Goal: Browse casually: Explore the website without a specific task or goal

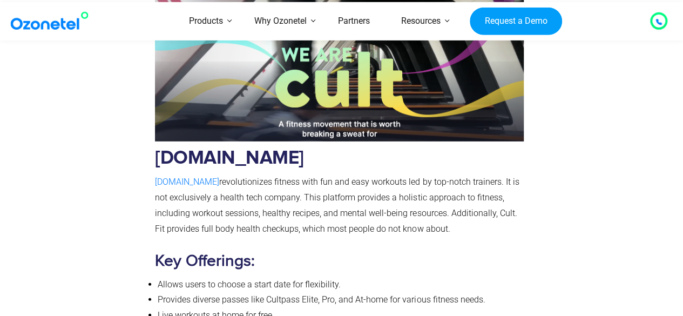
scroll to position [1447, 0]
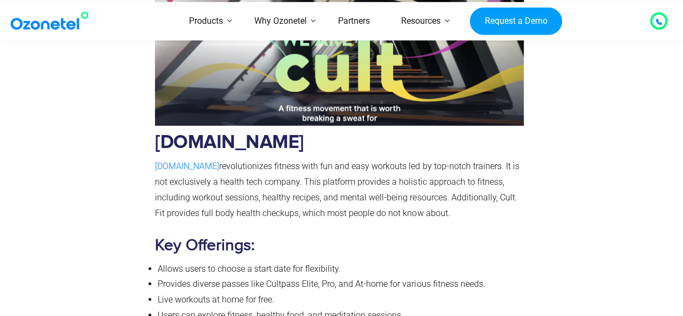
click at [215, 264] on span "Allows users to choose a start date for flexibility." at bounding box center [249, 269] width 183 height 10
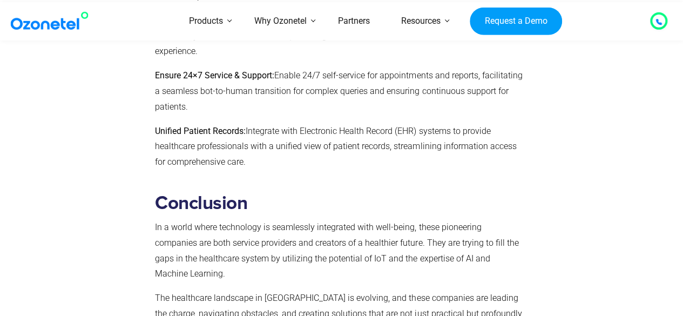
scroll to position [11690, 0]
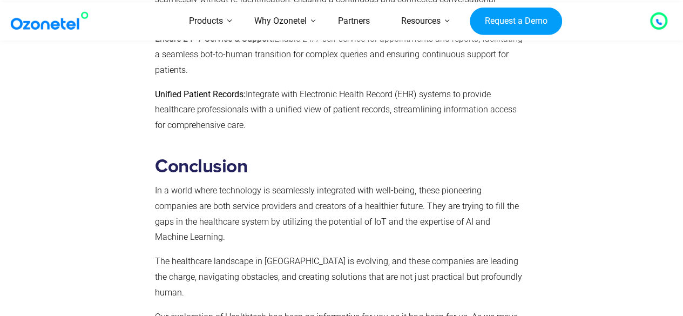
click at [43, 29] on img at bounding box center [52, 20] width 88 height 19
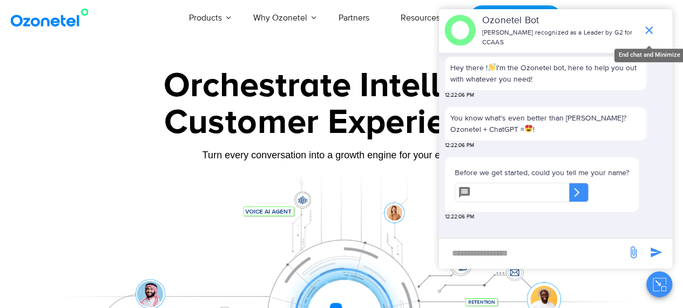
click at [648, 30] on icon "end chat or minimize" at bounding box center [649, 30] width 13 height 13
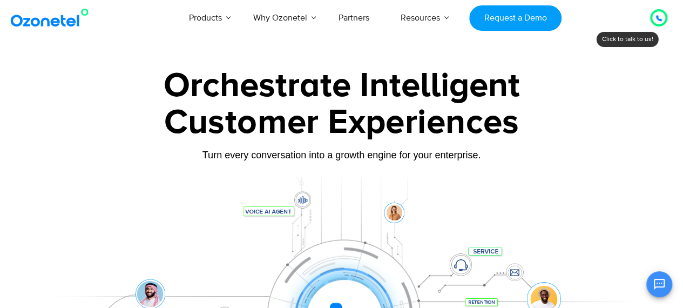
scroll to position [2, 0]
click at [468, 159] on div "Turn every conversation into a growth engine for your enterprise." at bounding box center [342, 155] width 600 height 12
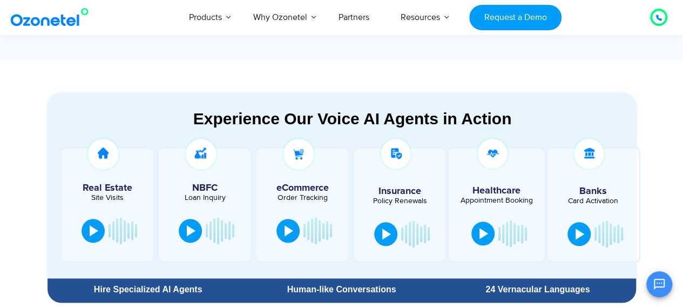
scroll to position [559, 0]
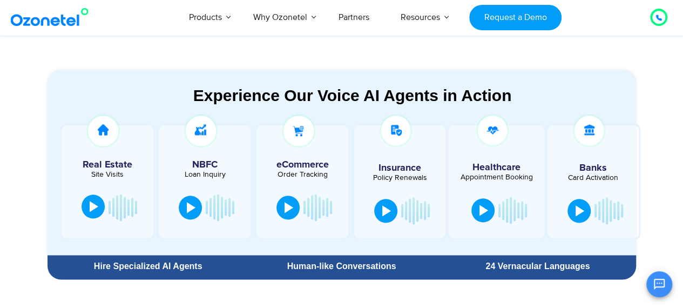
click at [92, 205] on div at bounding box center [94, 206] width 9 height 11
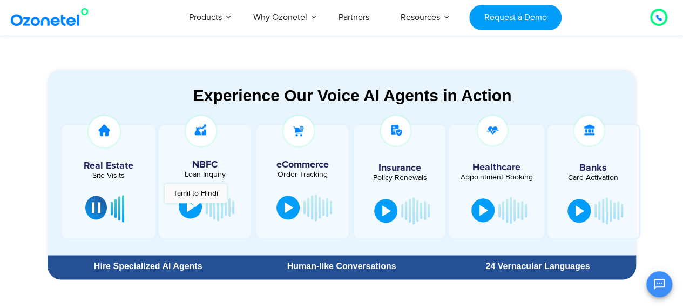
click at [196, 208] on button at bounding box center [190, 206] width 23 height 24
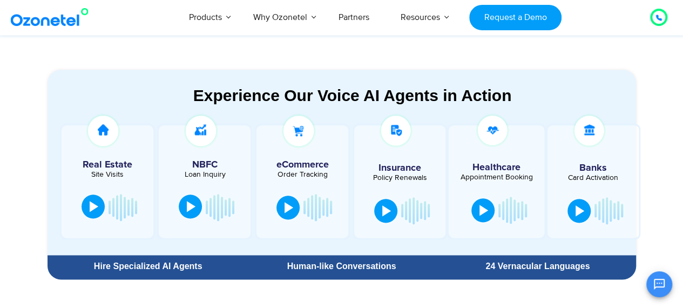
click at [196, 208] on button at bounding box center [190, 206] width 23 height 24
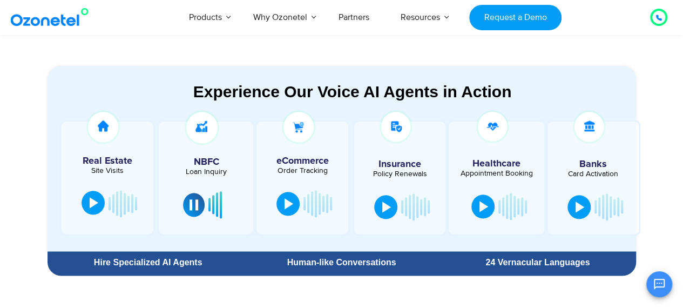
scroll to position [555, 0]
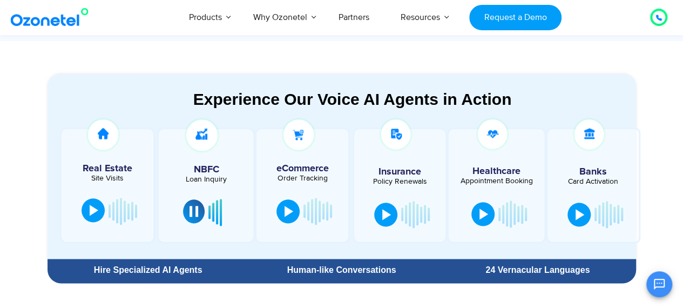
click at [194, 213] on div at bounding box center [194, 211] width 9 height 11
click at [488, 214] on button at bounding box center [483, 213] width 23 height 24
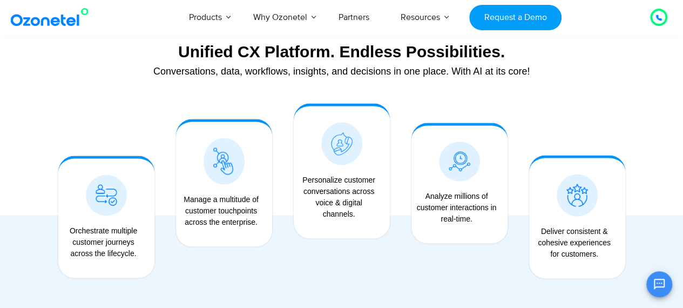
scroll to position [806, 0]
